Goal: Transaction & Acquisition: Purchase product/service

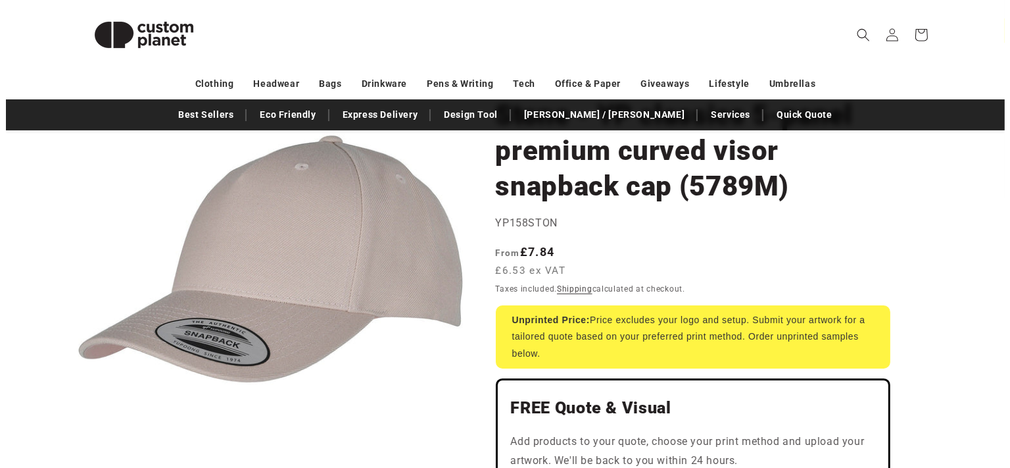
scroll to position [139, 0]
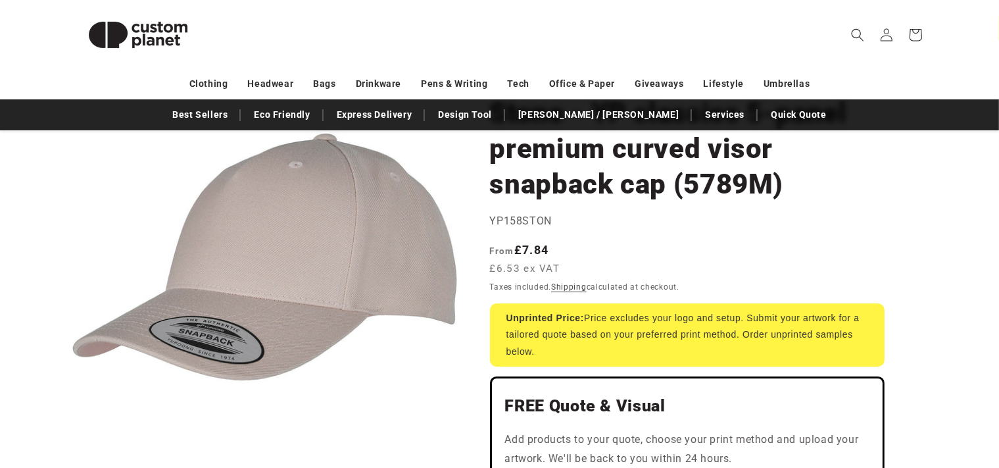
click at [72, 449] on button "Open media 1 in modal" at bounding box center [72, 449] width 0 height 0
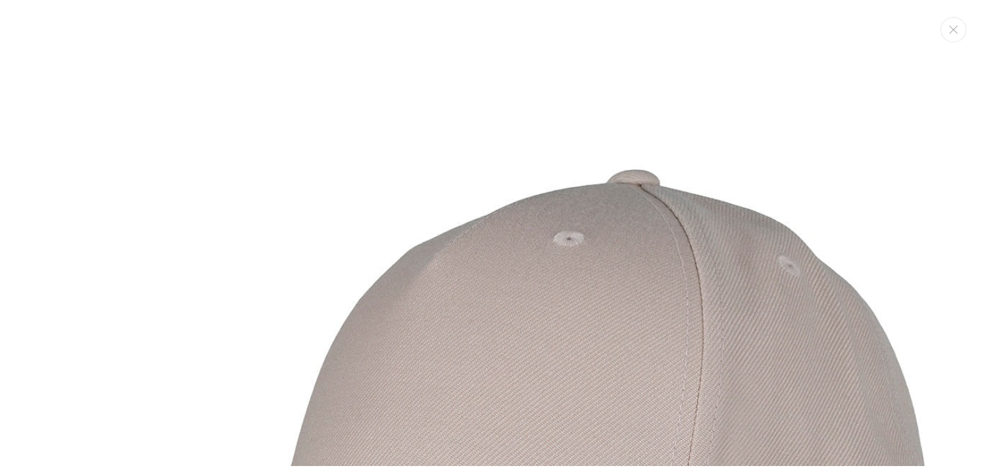
scroll to position [13, 0]
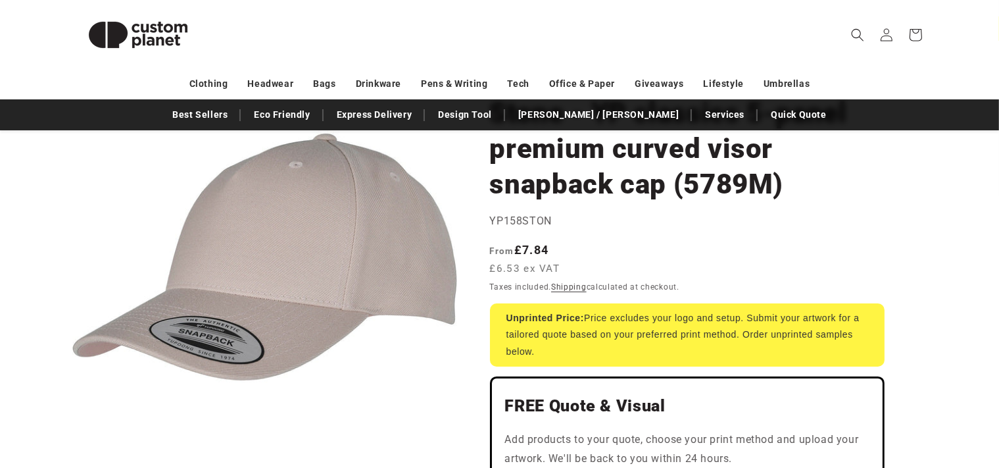
click at [72, 449] on button "Open media 1 in modal" at bounding box center [72, 449] width 0 height 0
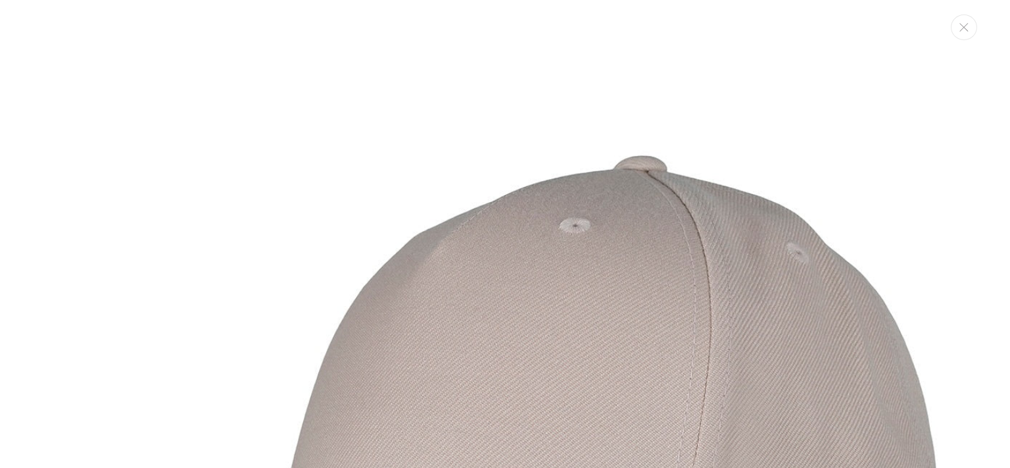
click at [386, 280] on img "Media gallery" at bounding box center [505, 433] width 866 height 866
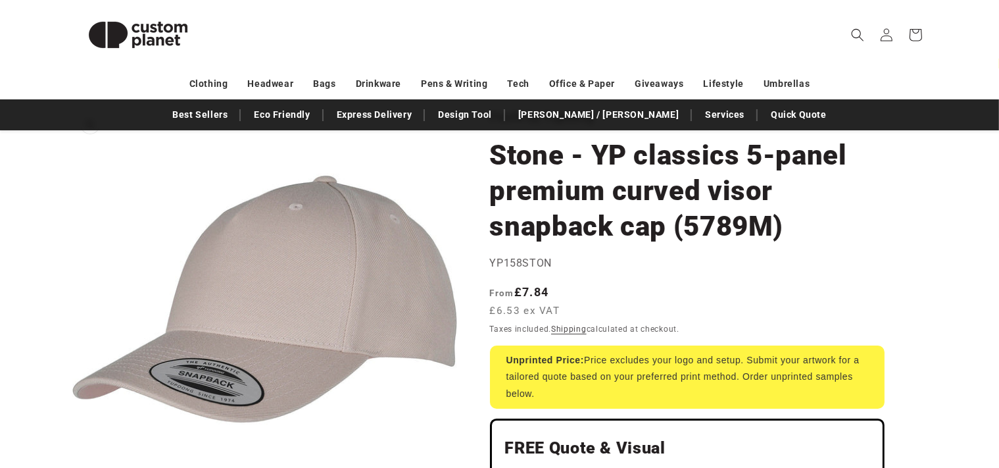
scroll to position [69, 0]
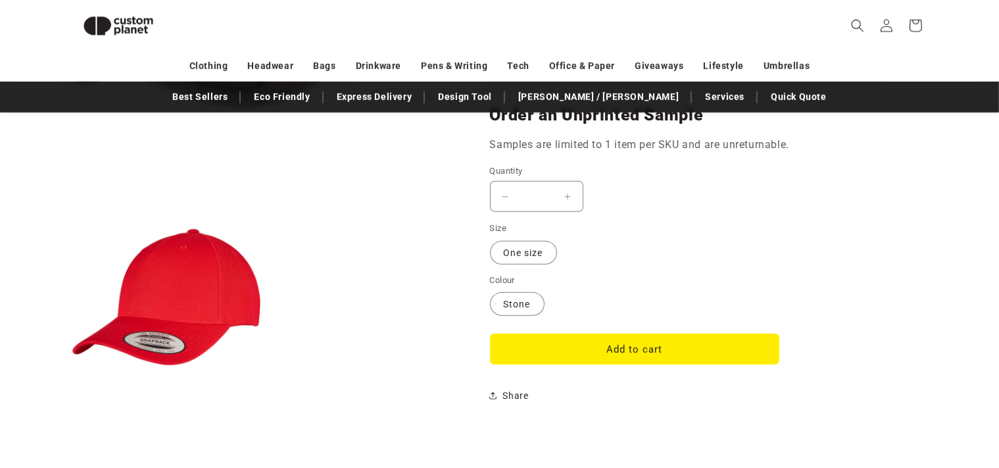
click at [307, 364] on ul "Open media 1 in modal Open media 2 in modal" at bounding box center [264, 100] width 385 height 619
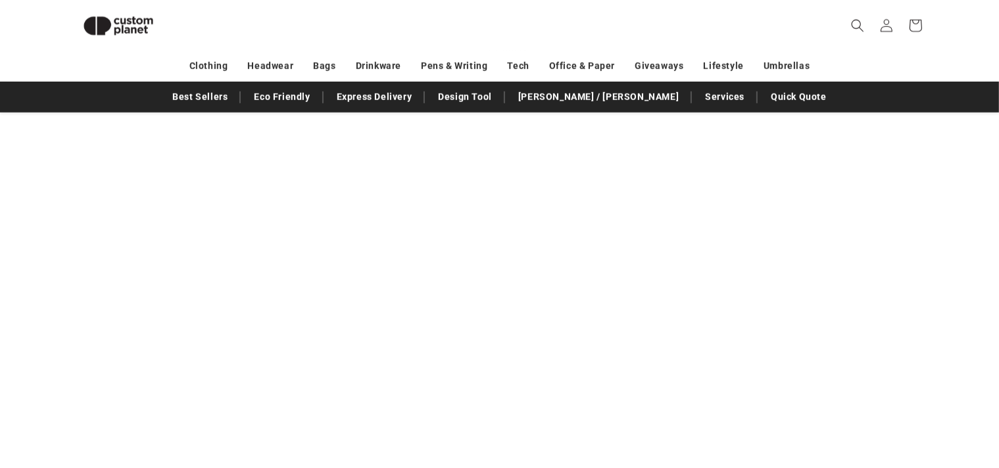
scroll to position [1796, 0]
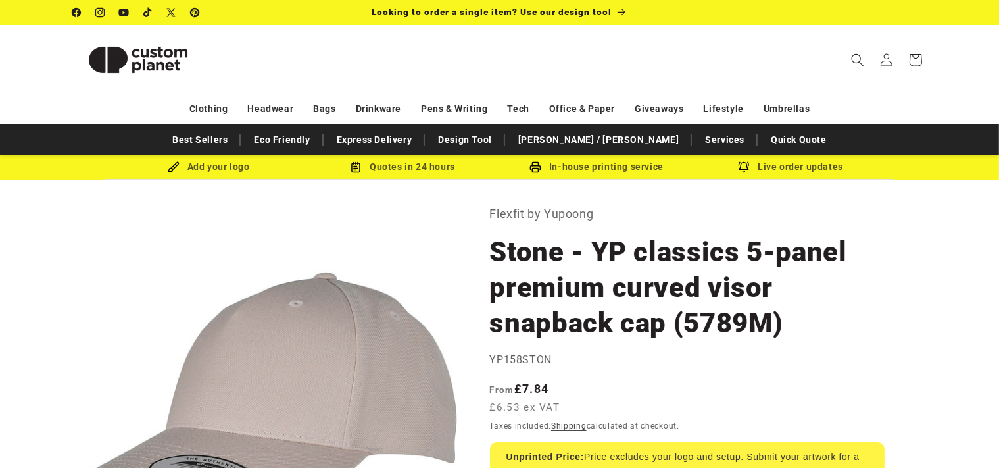
click at [541, 362] on span "YP158STON" at bounding box center [521, 359] width 62 height 12
copy span "YP158STON"
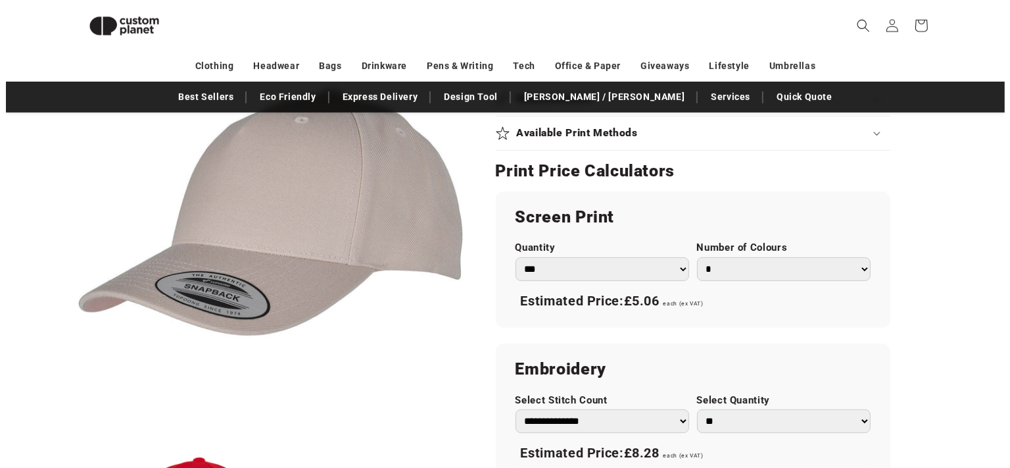
scroll to position [816, 0]
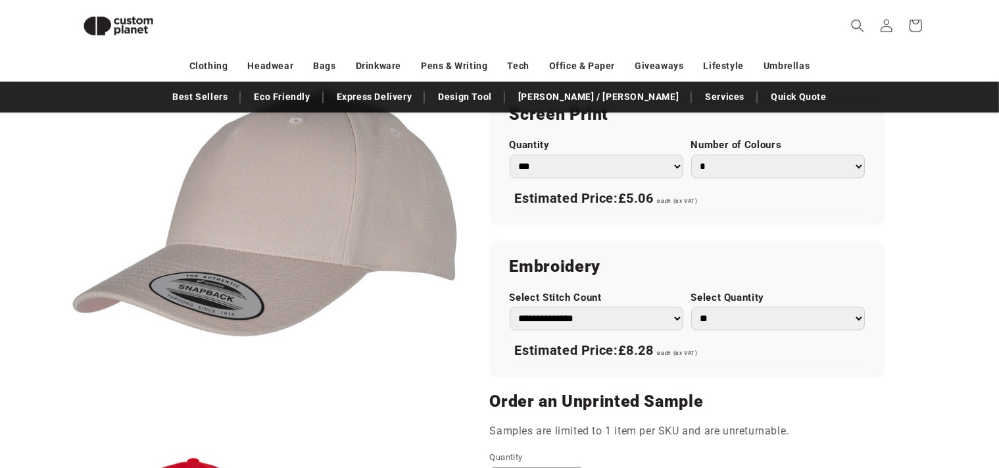
click at [72, 405] on button "Open media 1 in modal" at bounding box center [72, 405] width 0 height 0
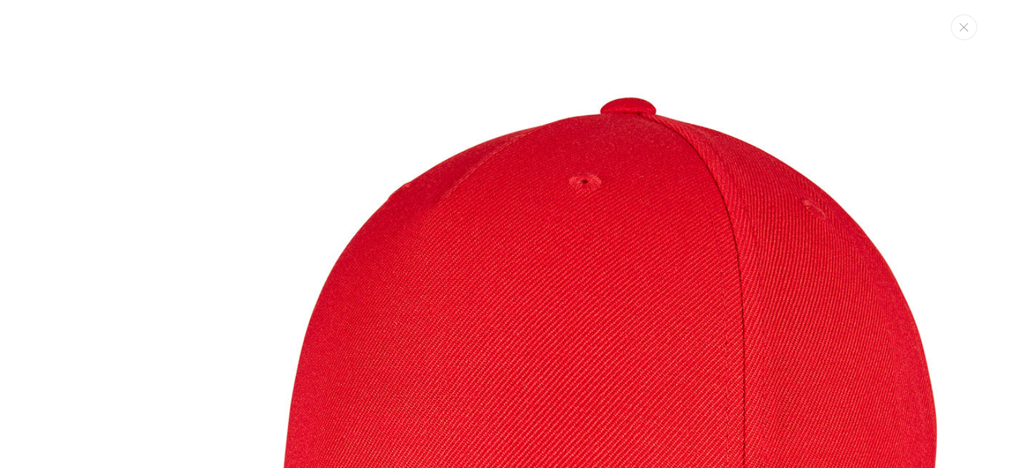
scroll to position [1445, 0]
